Goal: Check status: Check status

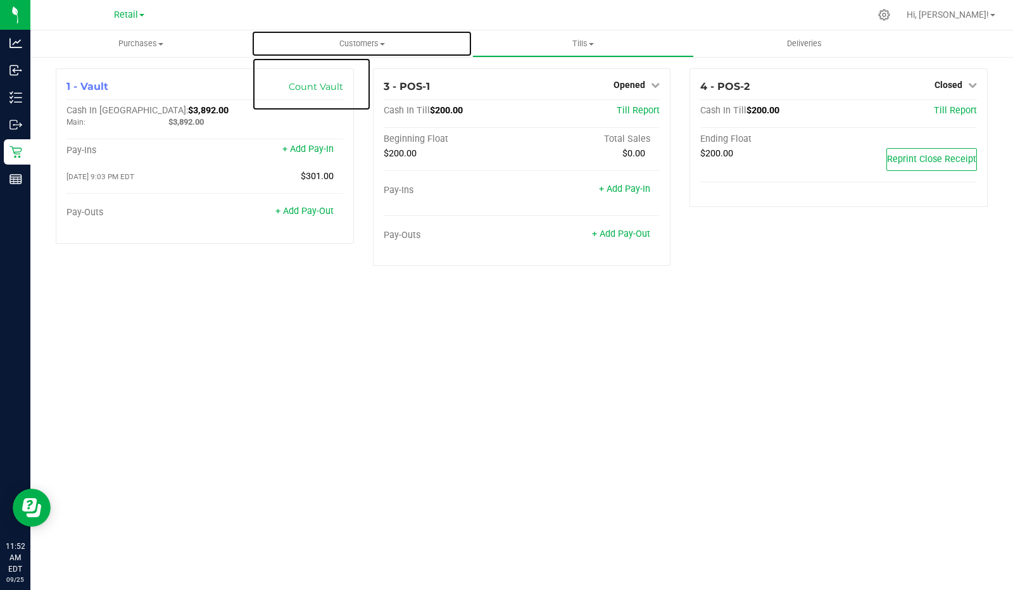
click at [380, 43] on span at bounding box center [382, 44] width 5 height 3
click at [372, 43] on span "Customers" at bounding box center [361, 43] width 221 height 11
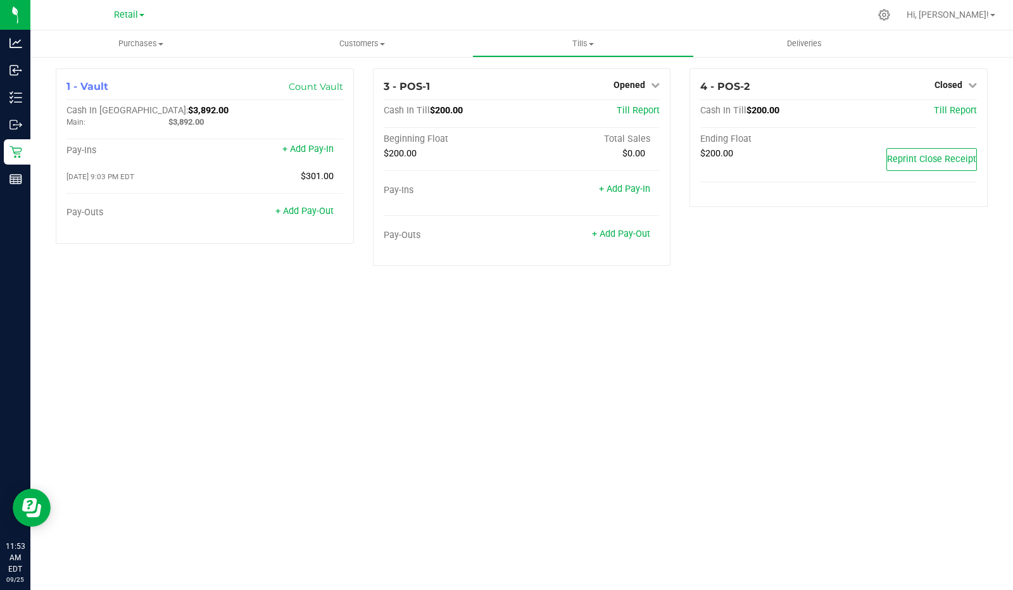
click at [135, 15] on span "Retail" at bounding box center [126, 14] width 24 height 11
click at [248, 20] on div at bounding box center [548, 15] width 643 height 25
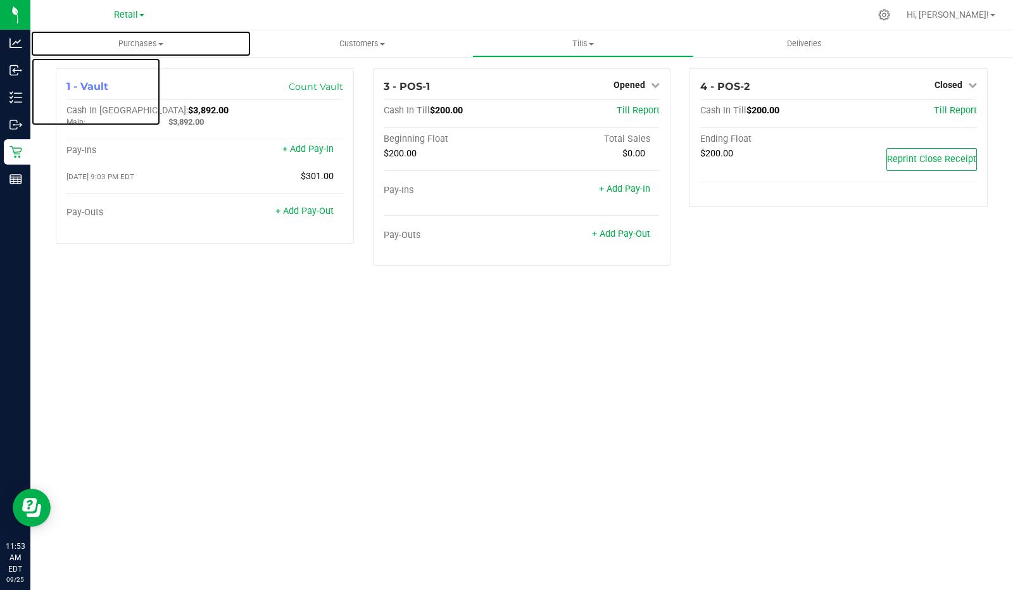
click at [153, 39] on span "Purchases" at bounding box center [141, 43] width 220 height 11
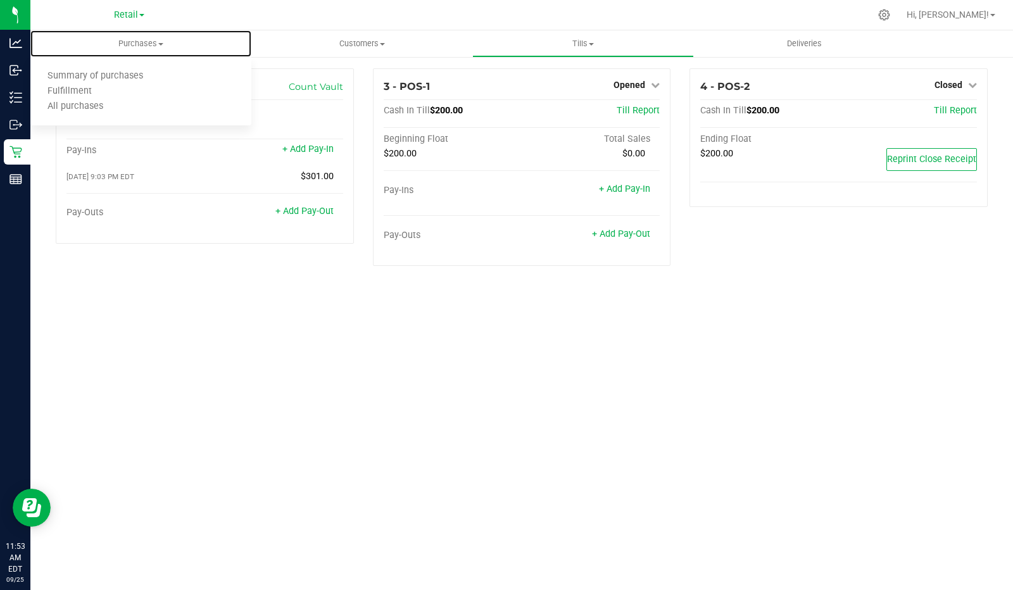
click at [140, 41] on span "Purchases" at bounding box center [140, 43] width 221 height 11
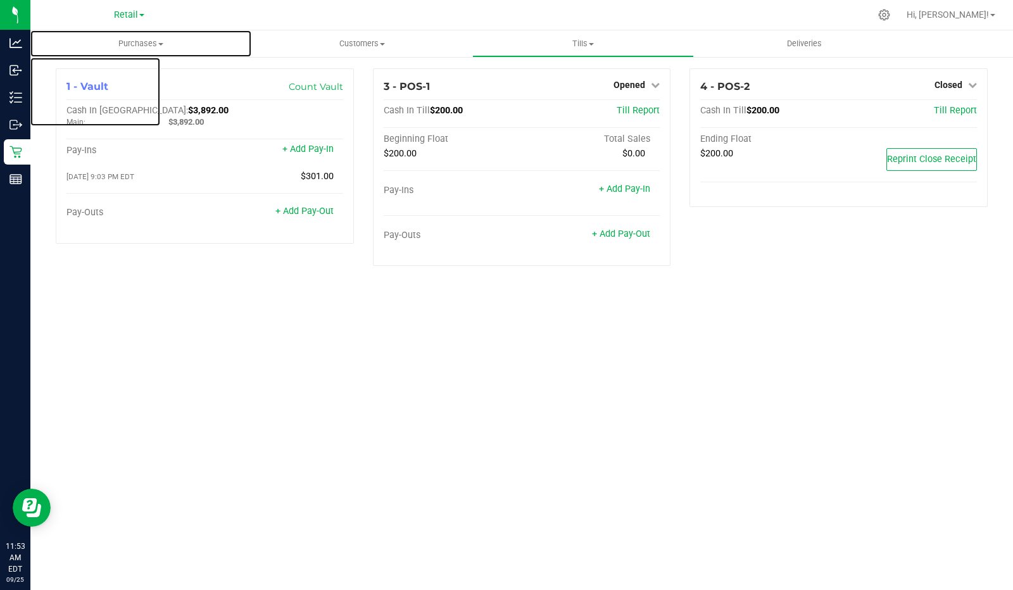
click at [125, 46] on span "Purchases" at bounding box center [140, 43] width 221 height 11
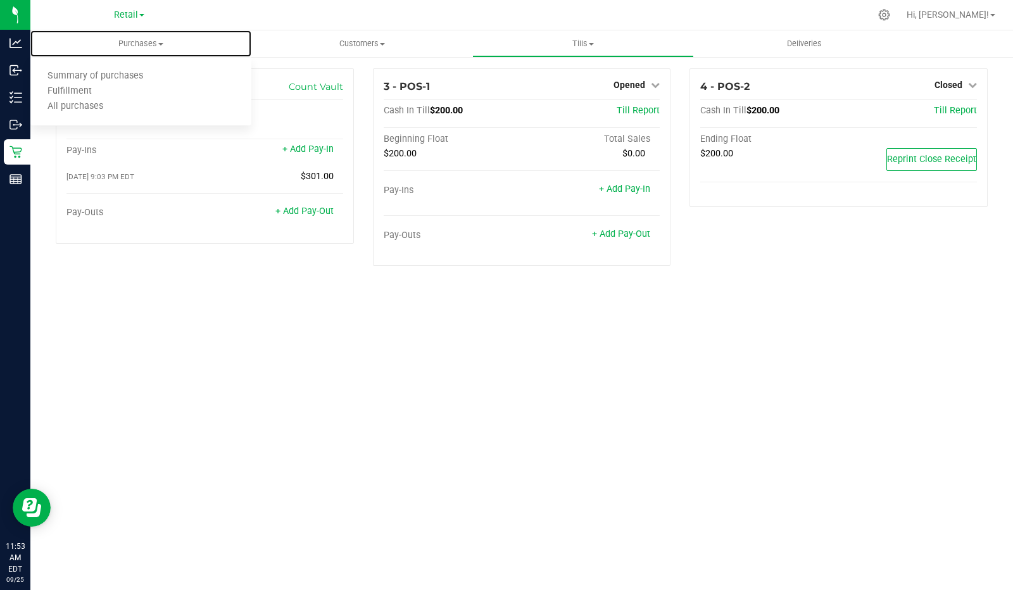
click at [117, 52] on uib-tab-heading "Purchases Summary of purchases Fulfillment All purchases" at bounding box center [140, 43] width 221 height 27
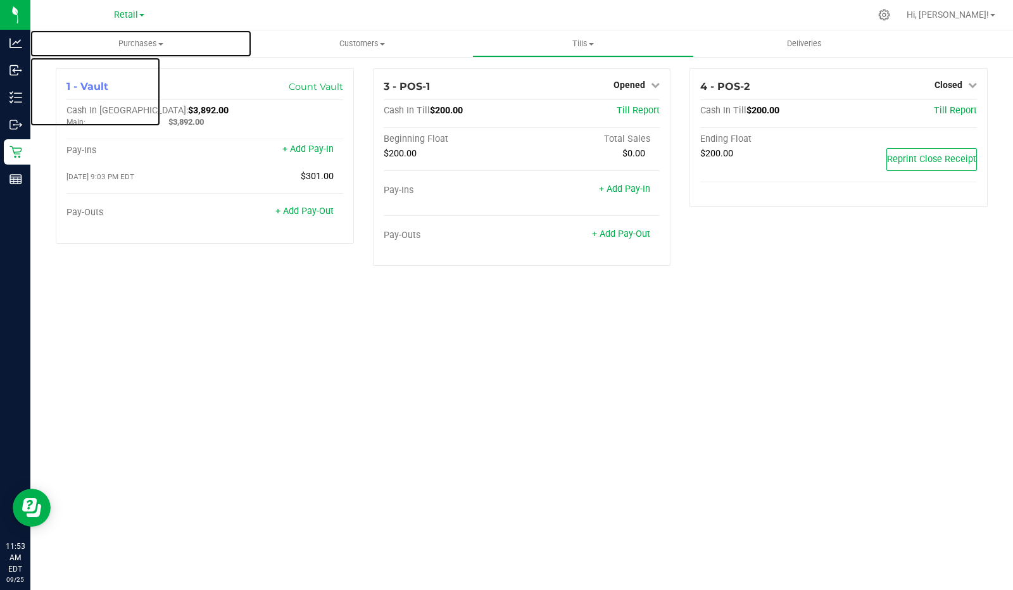
click at [143, 43] on span "Purchases" at bounding box center [140, 43] width 221 height 11
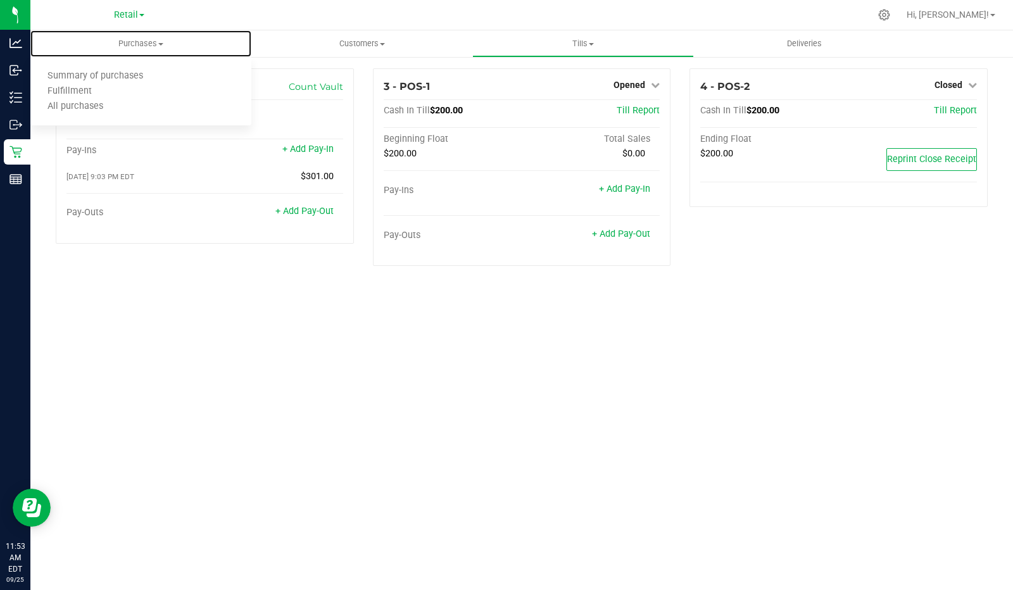
click at [90, 117] on ul "Summary of purchases Fulfillment All purchases" at bounding box center [140, 92] width 221 height 68
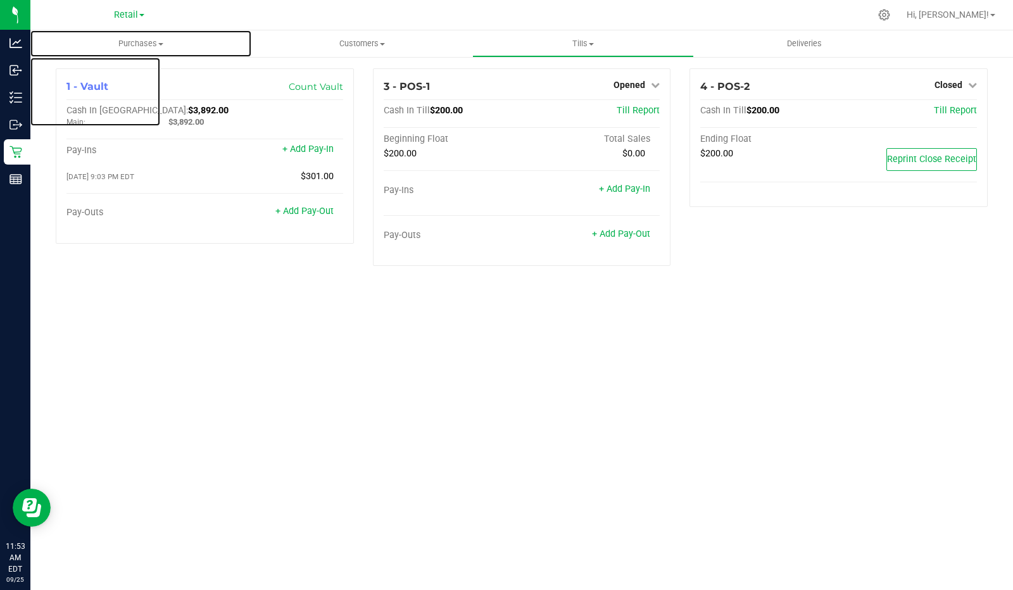
click at [160, 46] on span "Purchases" at bounding box center [140, 43] width 221 height 11
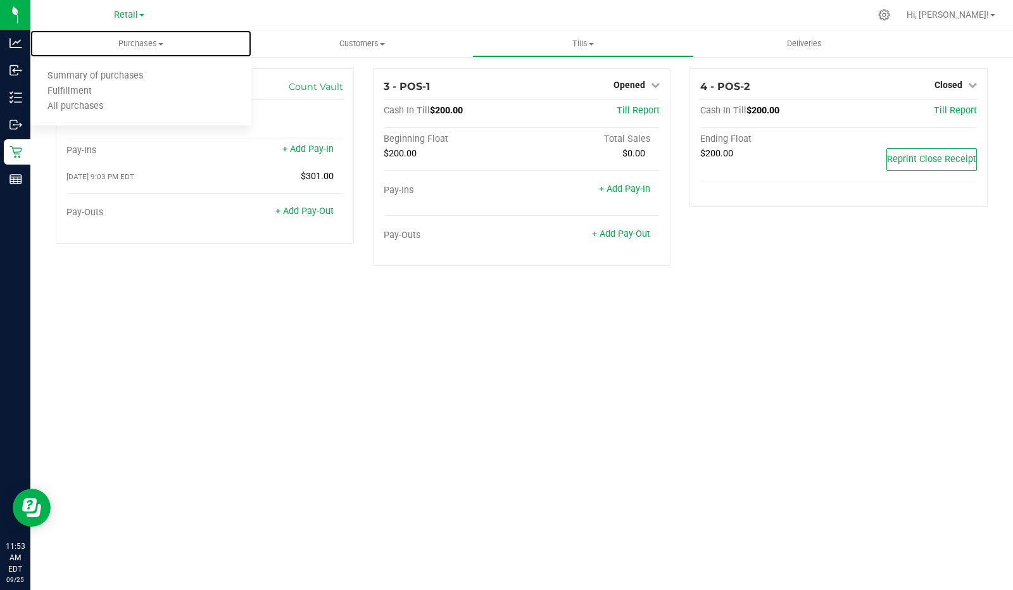
click at [98, 109] on span "All purchases" at bounding box center [75, 106] width 90 height 11
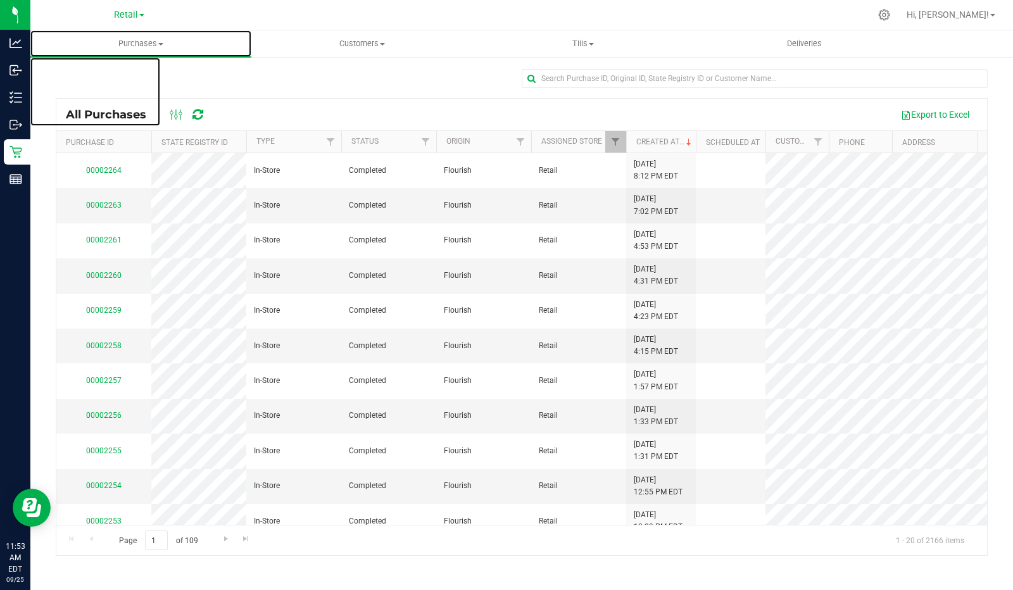
click at [150, 54] on uib-tab-heading "Purchases Summary of purchases Fulfillment All purchases" at bounding box center [140, 43] width 221 height 27
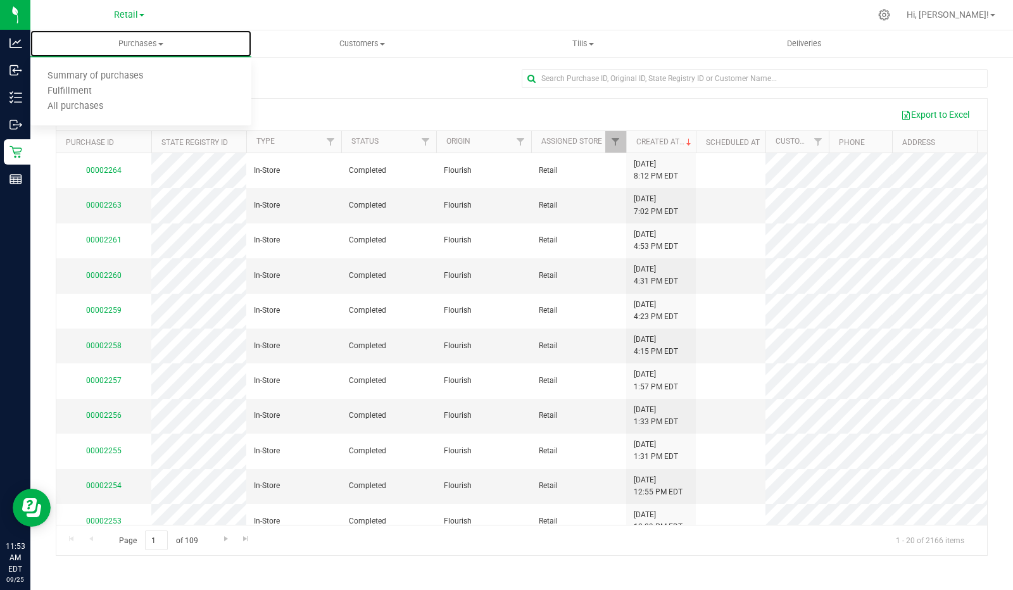
click at [114, 77] on span "Summary of purchases" at bounding box center [95, 76] width 130 height 11
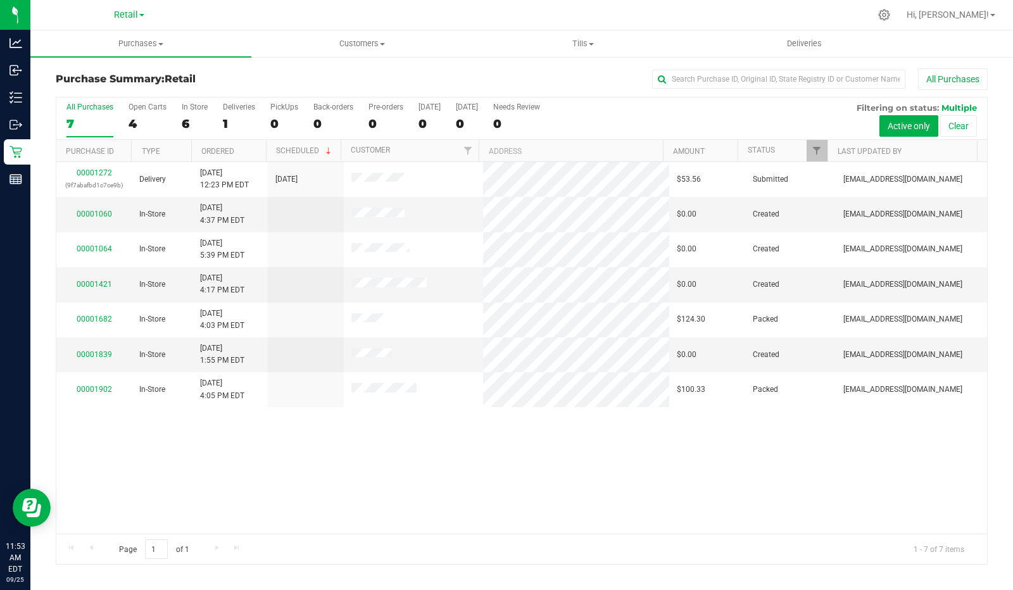
click at [273, 122] on div "0" at bounding box center [284, 123] width 28 height 15
click at [0, 0] on input "PickUps 0" at bounding box center [0, 0] width 0 height 0
